Goal: Task Accomplishment & Management: Manage account settings

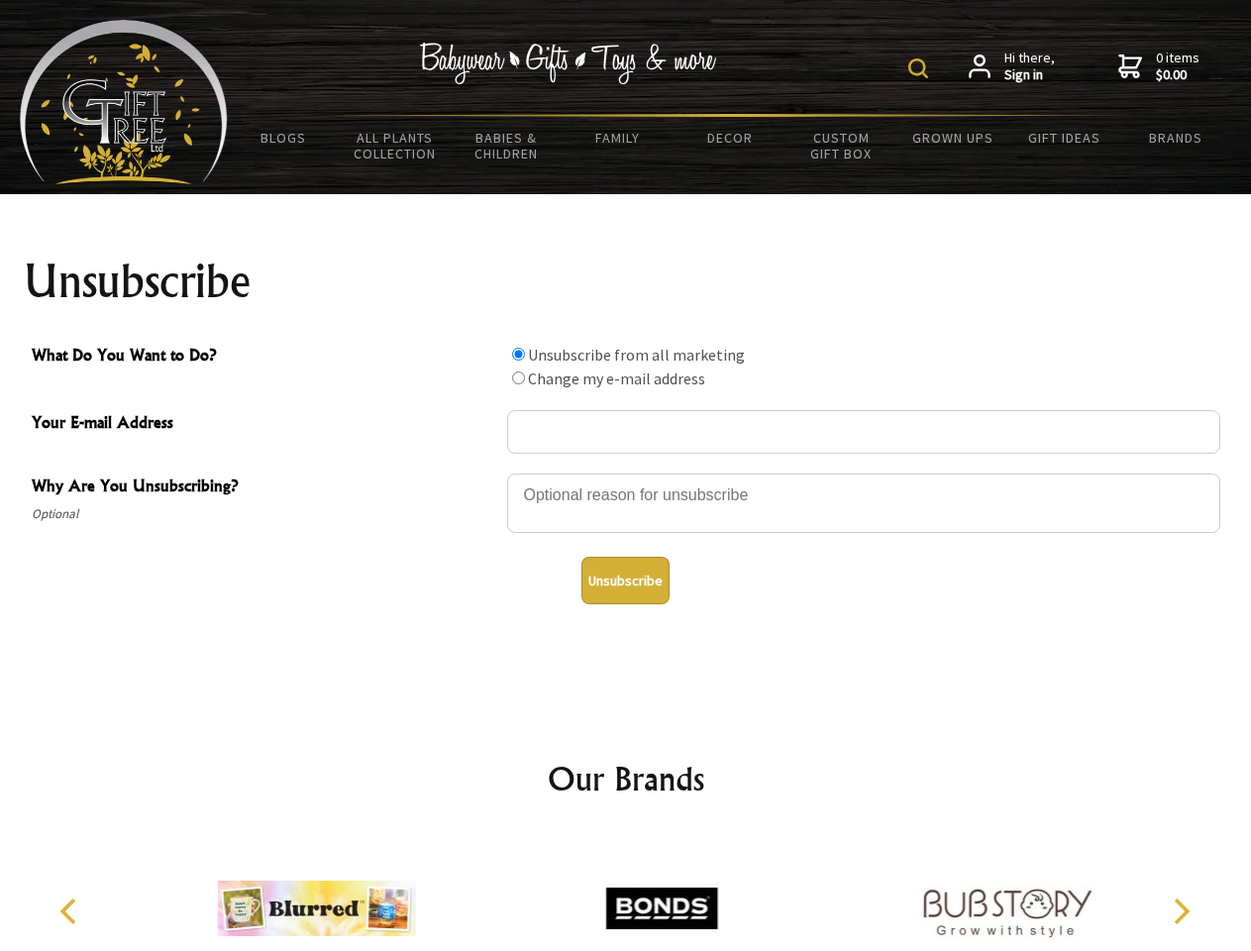
click at [921, 68] on img at bounding box center [918, 68] width 20 height 20
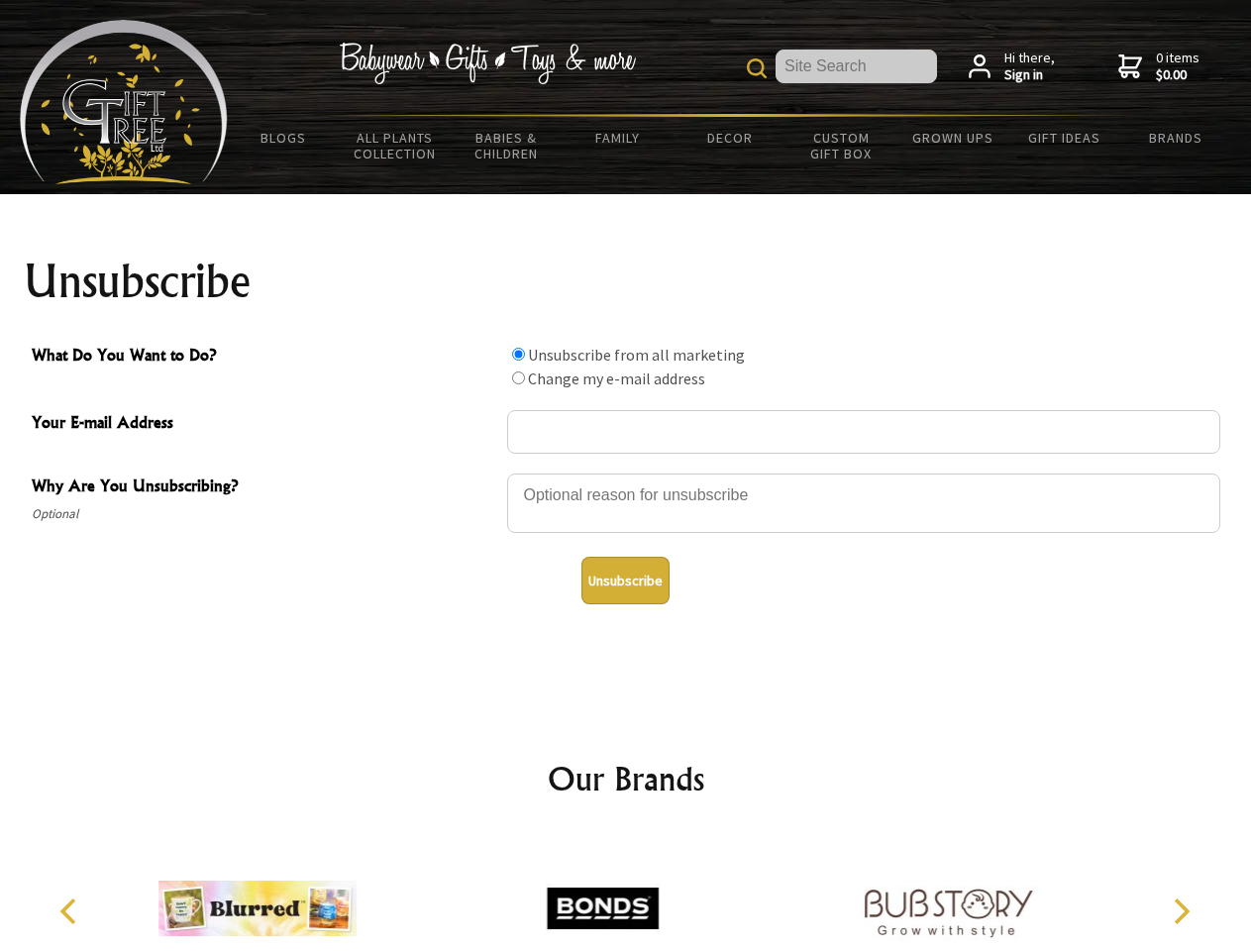
click at [626, 472] on div at bounding box center [863, 505] width 713 height 69
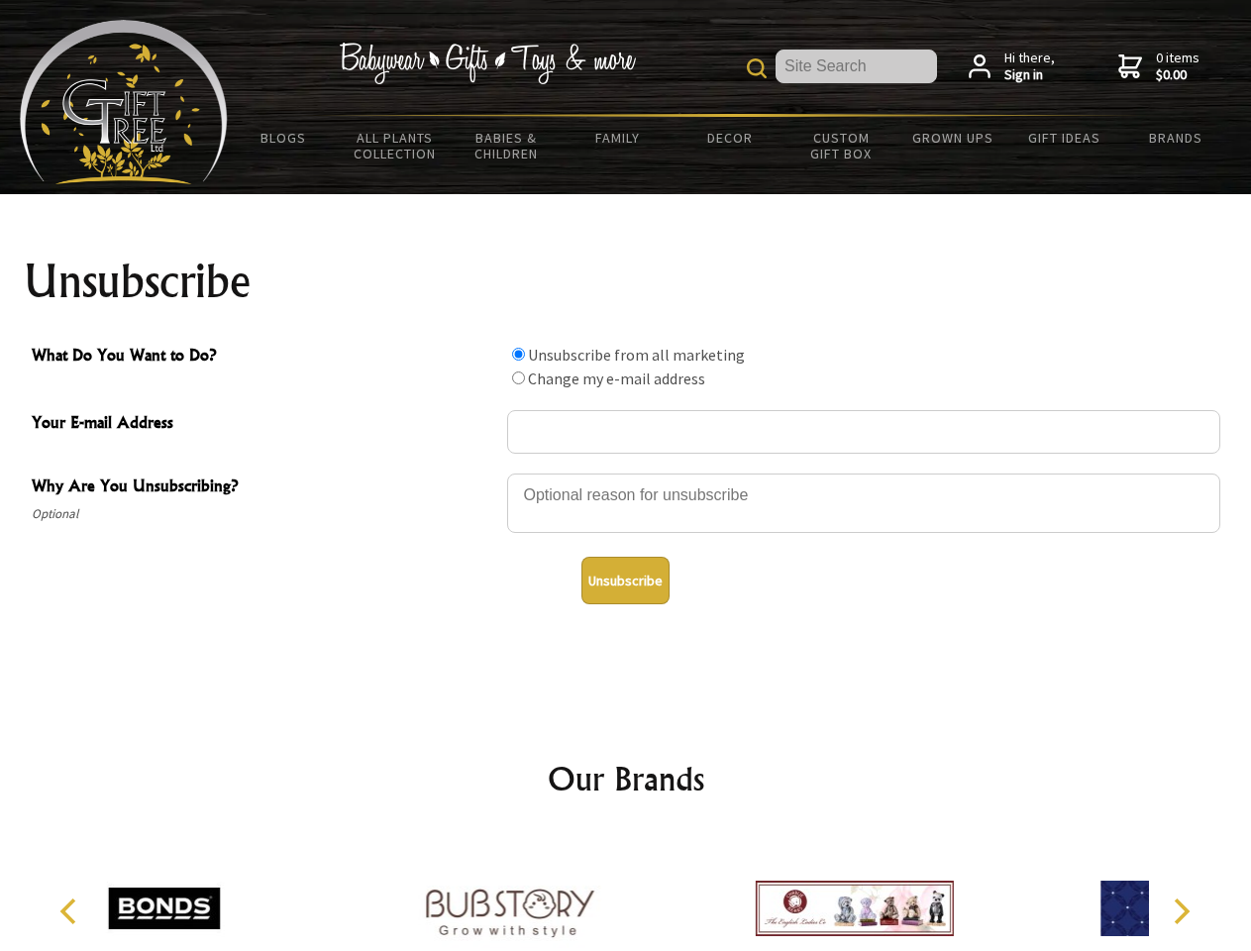
click at [518, 354] on input "What Do You Want to Do?" at bounding box center [518, 354] width 13 height 13
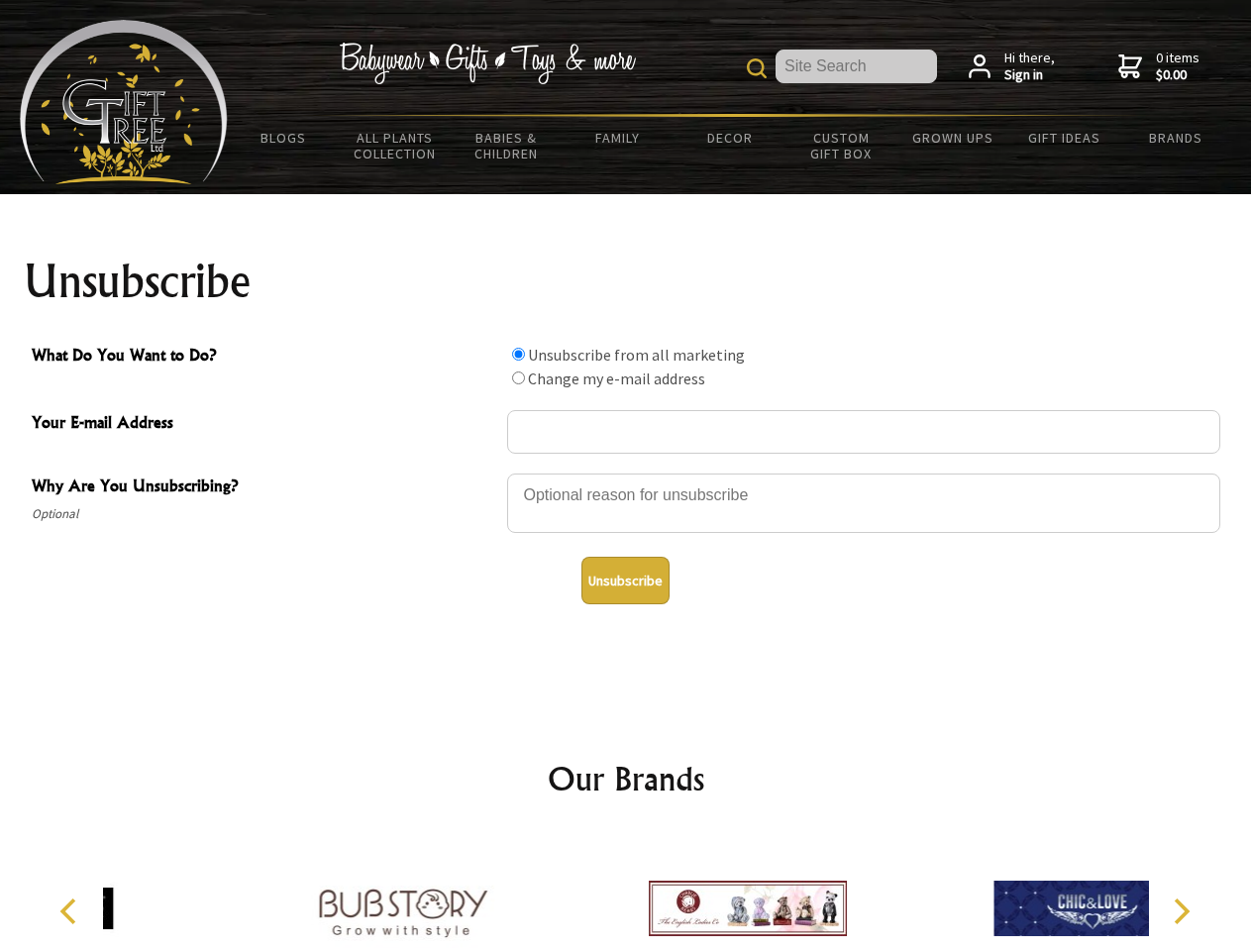
click at [518, 377] on input "What Do You Want to Do?" at bounding box center [518, 377] width 13 height 13
radio input "true"
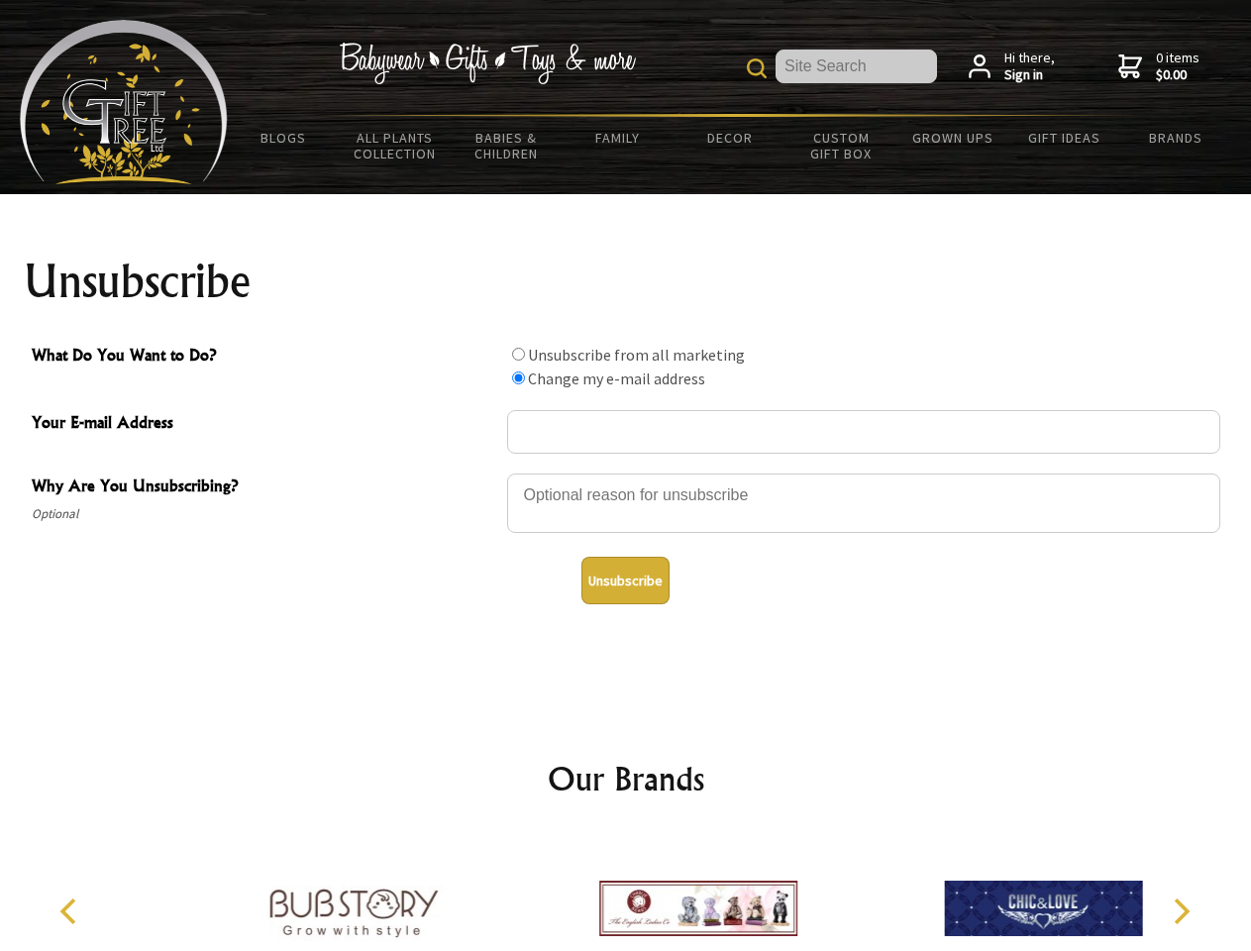
click at [625, 580] on button "Unsubscribe" at bounding box center [625, 581] width 88 height 48
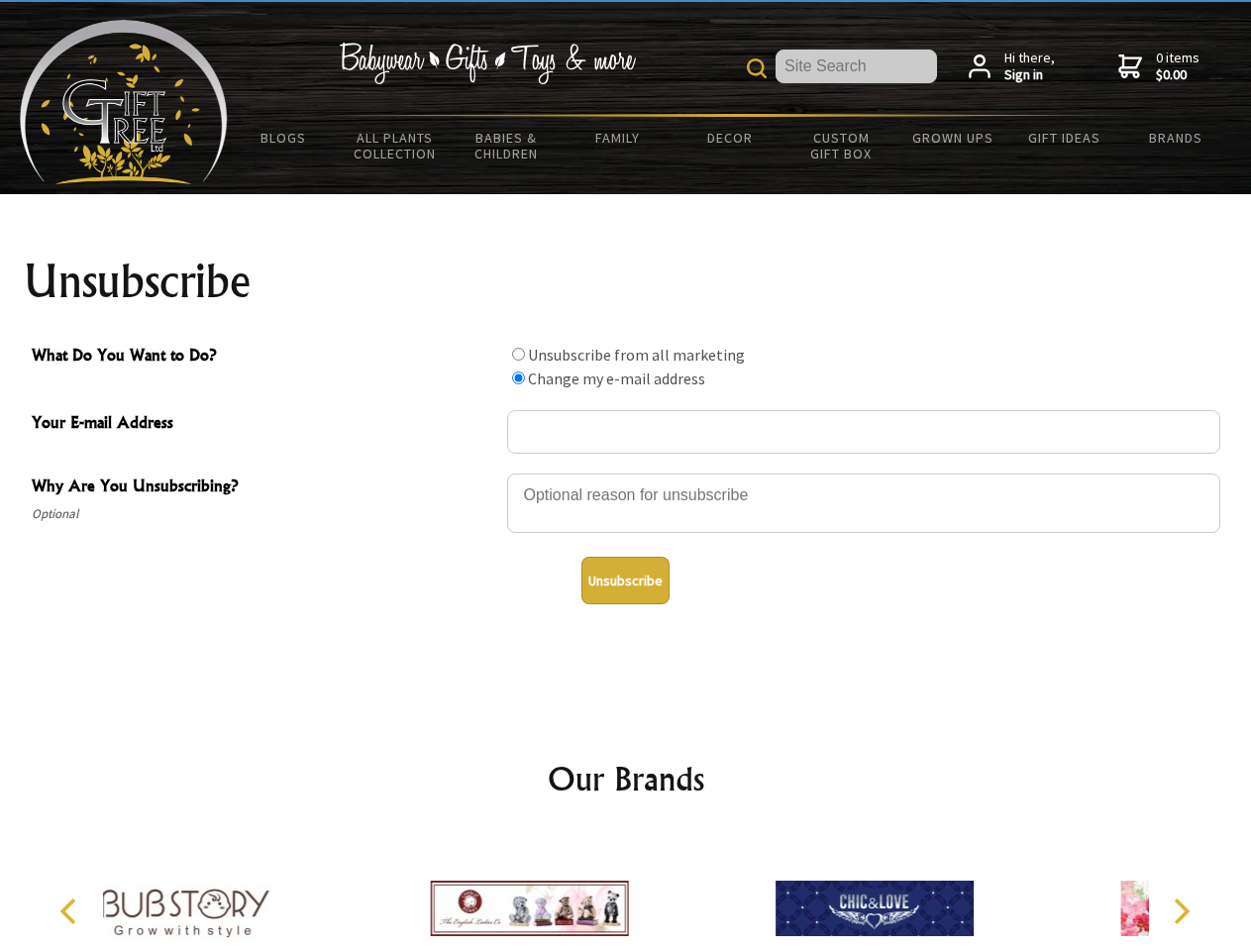
click at [71, 911] on icon "Previous" at bounding box center [70, 911] width 26 height 26
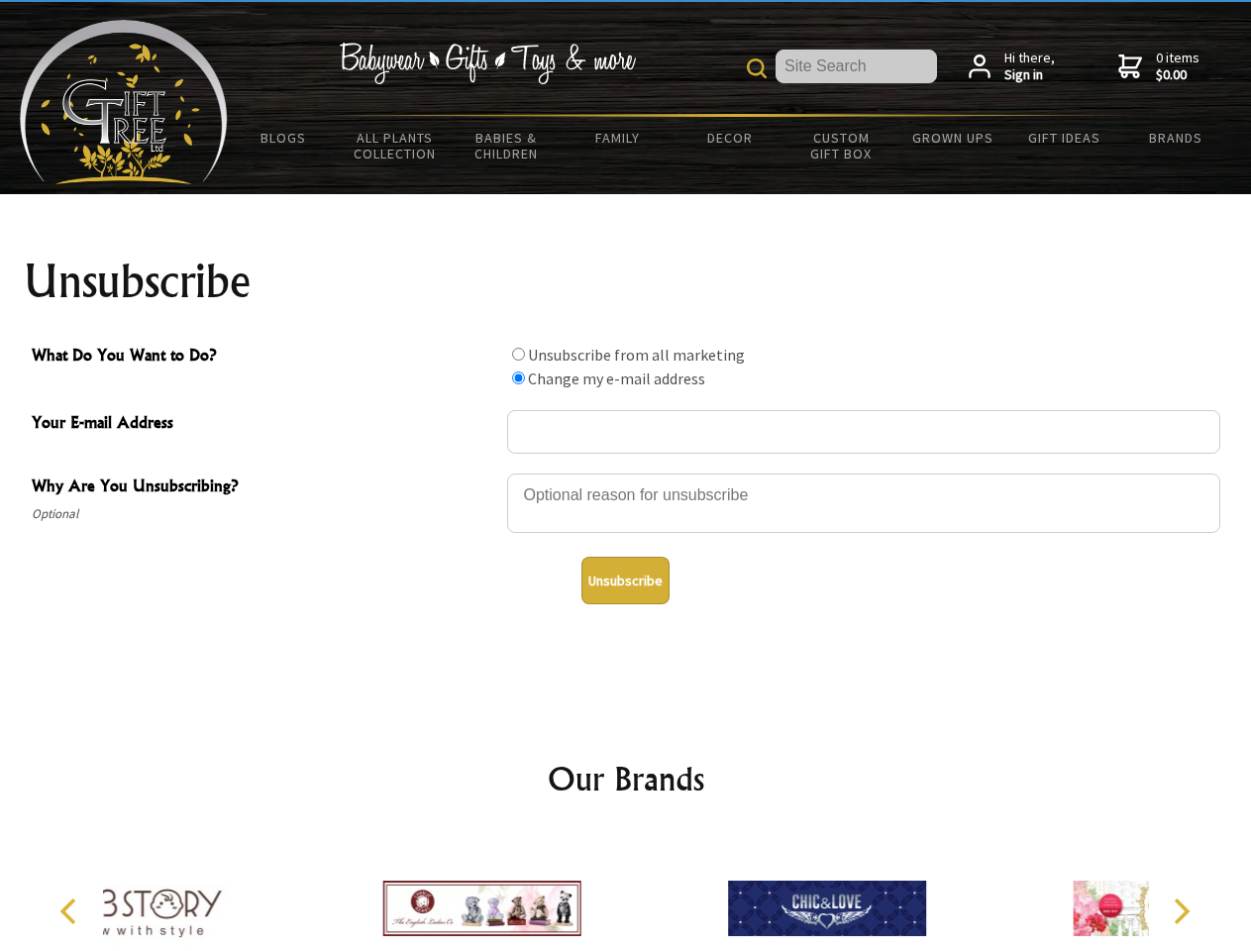
click at [1181, 911] on icon "Next" at bounding box center [1180, 911] width 26 height 26
